Goal: Transaction & Acquisition: Purchase product/service

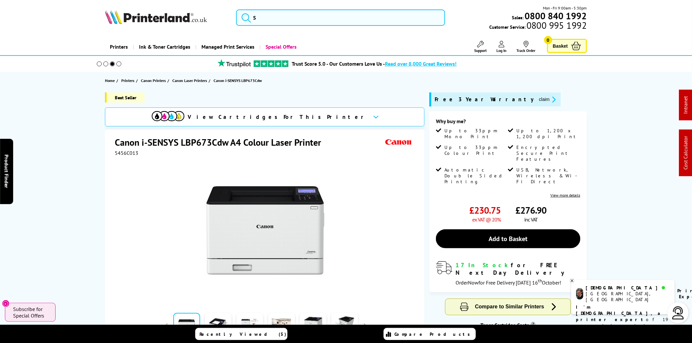
click at [178, 22] on img at bounding box center [156, 17] width 102 height 14
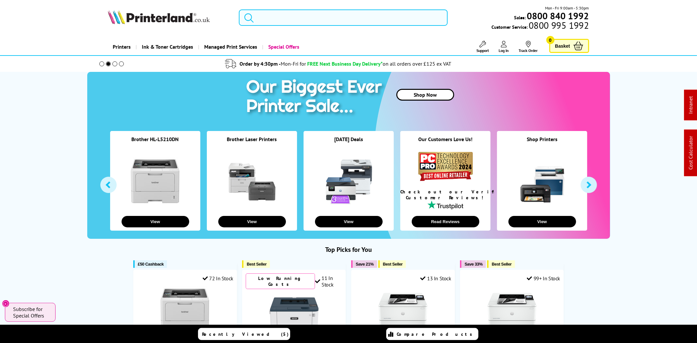
click at [292, 17] on input "search" at bounding box center [343, 17] width 209 height 16
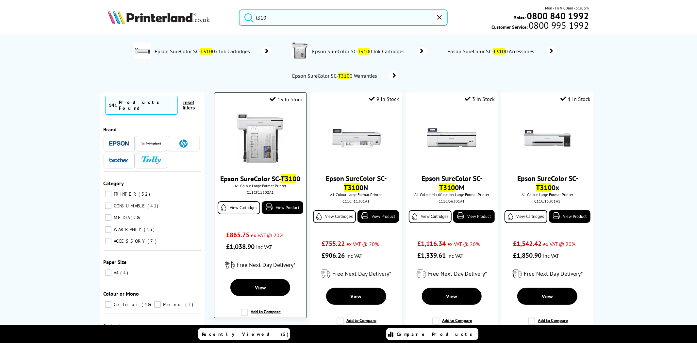
type input "t310"
click at [260, 122] on img at bounding box center [260, 138] width 49 height 49
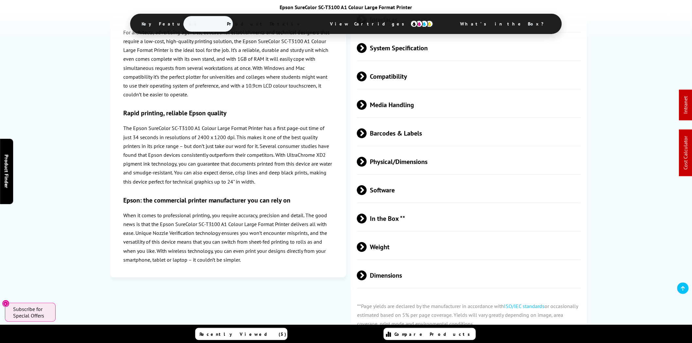
scroll to position [908, 0]
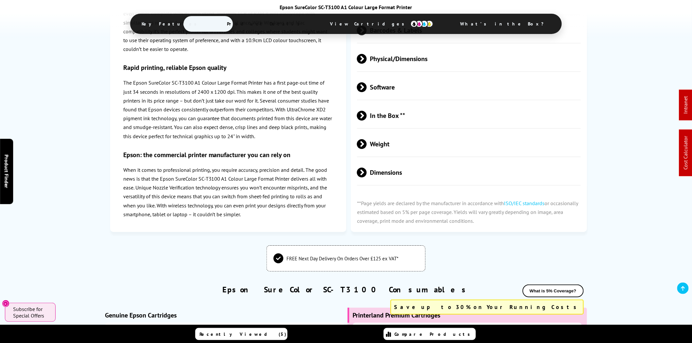
click at [403, 112] on span "In the Box **" at bounding box center [469, 116] width 224 height 25
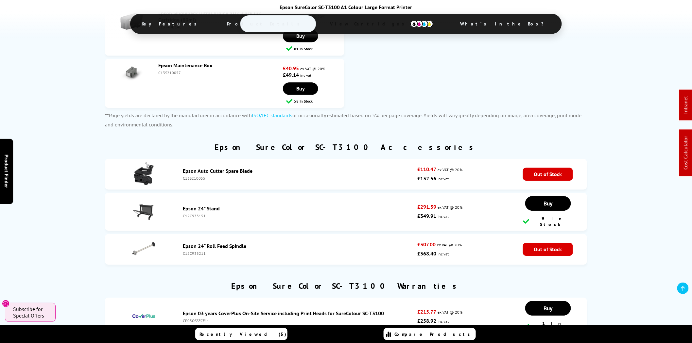
scroll to position [1694, 0]
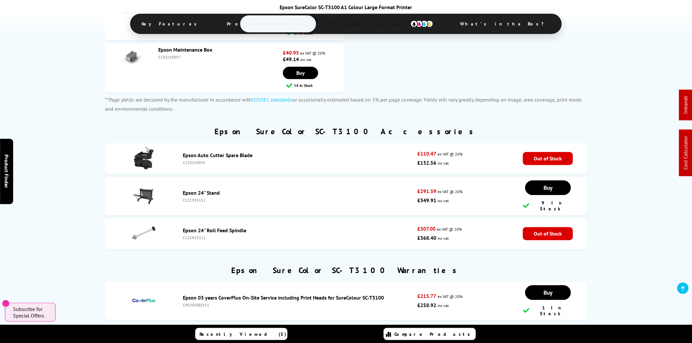
click at [194, 240] on div "C12C933211" at bounding box center [298, 237] width 231 height 5
copy div "C12C933211"
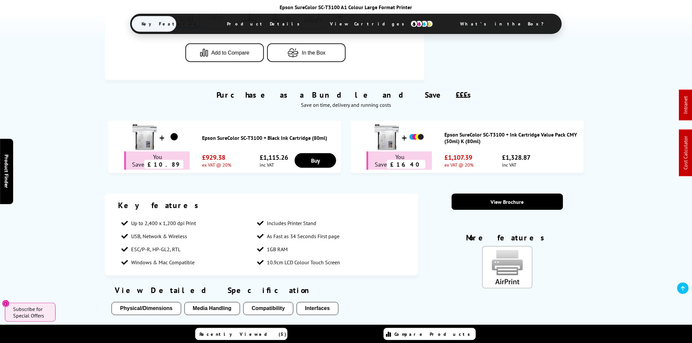
scroll to position [302, 0]
